Goal: Information Seeking & Learning: Learn about a topic

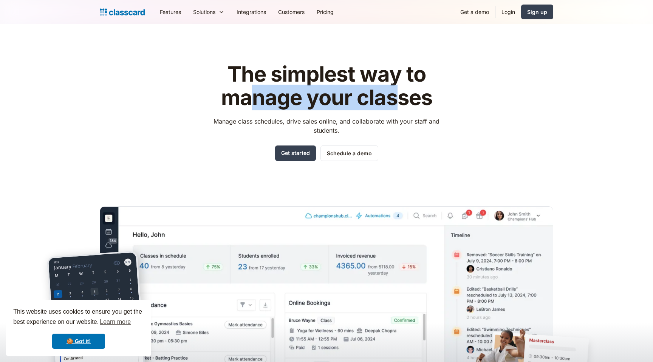
drag, startPoint x: 250, startPoint y: 95, endPoint x: 393, endPoint y: 104, distance: 143.6
click at [393, 104] on h1 "The simplest way to manage your classes" at bounding box center [327, 86] width 240 height 47
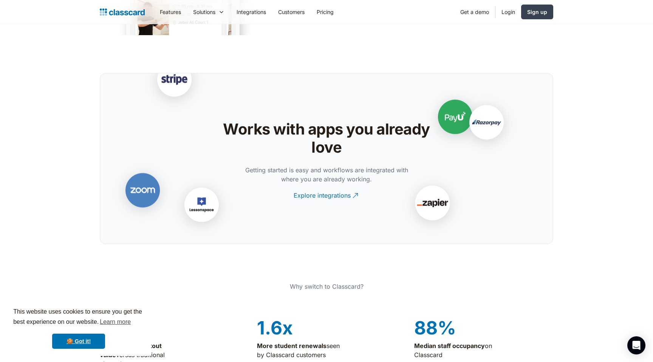
scroll to position [1803, 0]
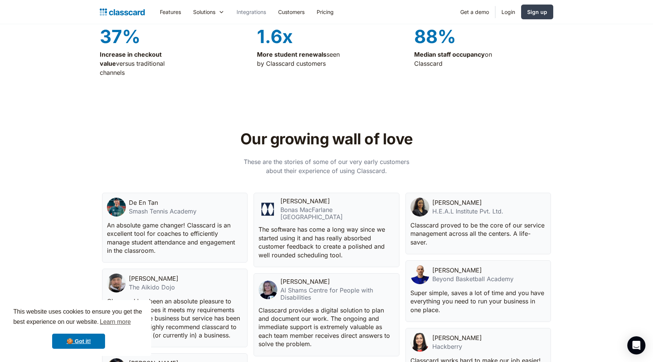
click at [261, 14] on link "Integrations" at bounding box center [252, 11] width 42 height 17
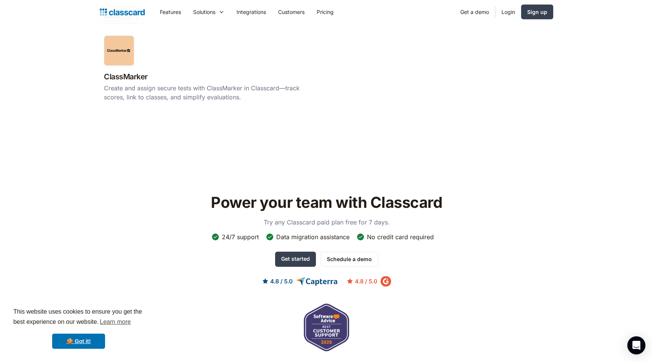
scroll to position [1517, 0]
